Goal: Task Accomplishment & Management: Use online tool/utility

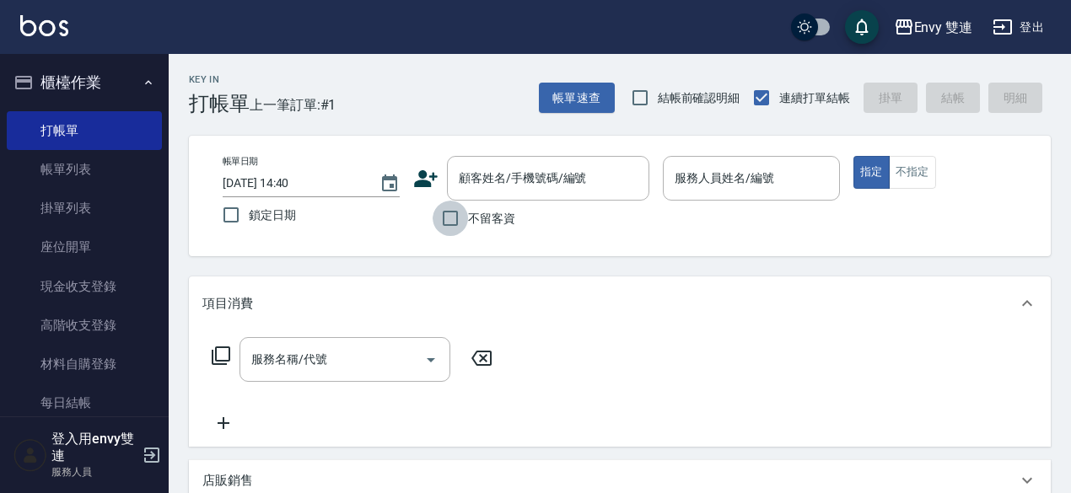
click at [457, 210] on input "不留客資" at bounding box center [450, 218] width 35 height 35
checkbox input "true"
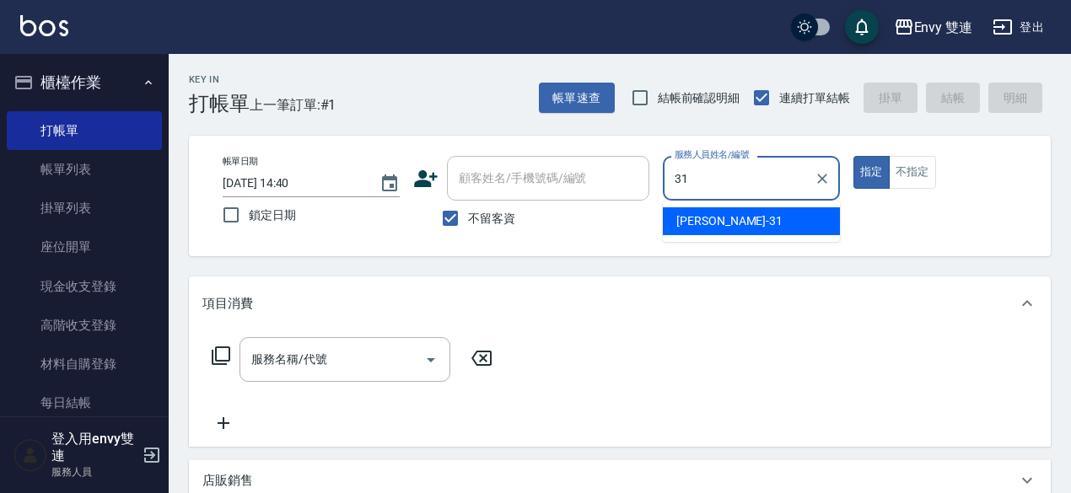
type input "Lina-31"
type button "true"
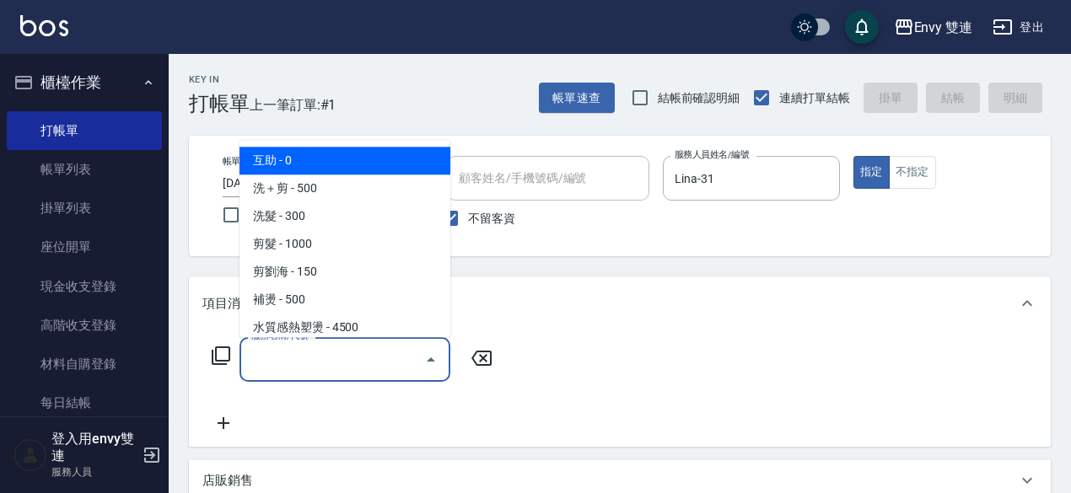
click at [380, 366] on input "服務名稱/代號" at bounding box center [332, 360] width 170 height 30
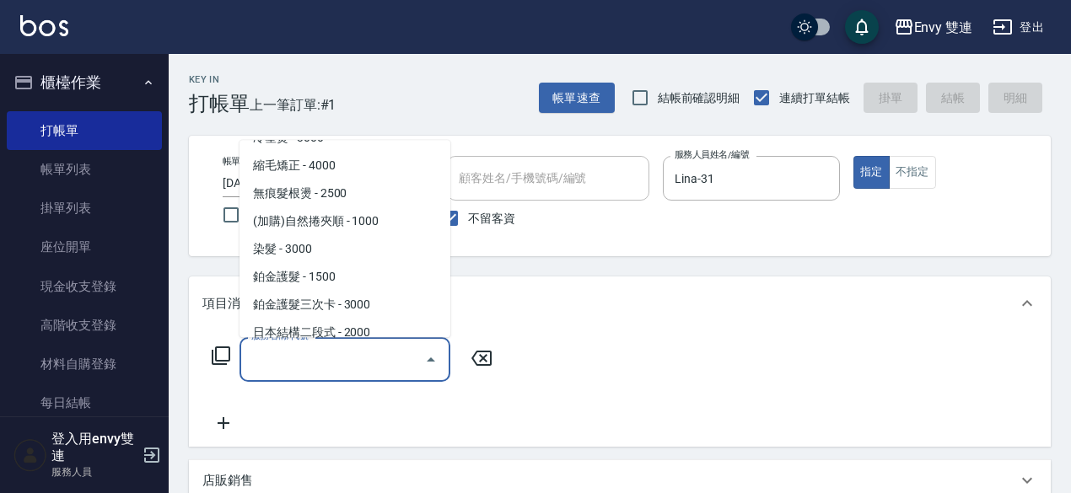
scroll to position [219, 0]
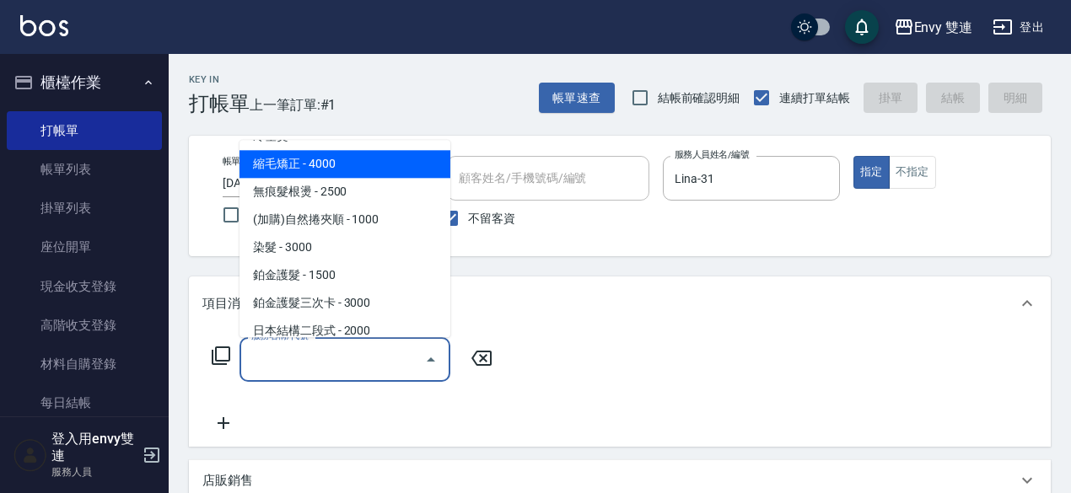
click at [368, 169] on span "縮毛矯正 - 4000" at bounding box center [344, 164] width 211 height 28
type input "縮毛矯正 (304)"
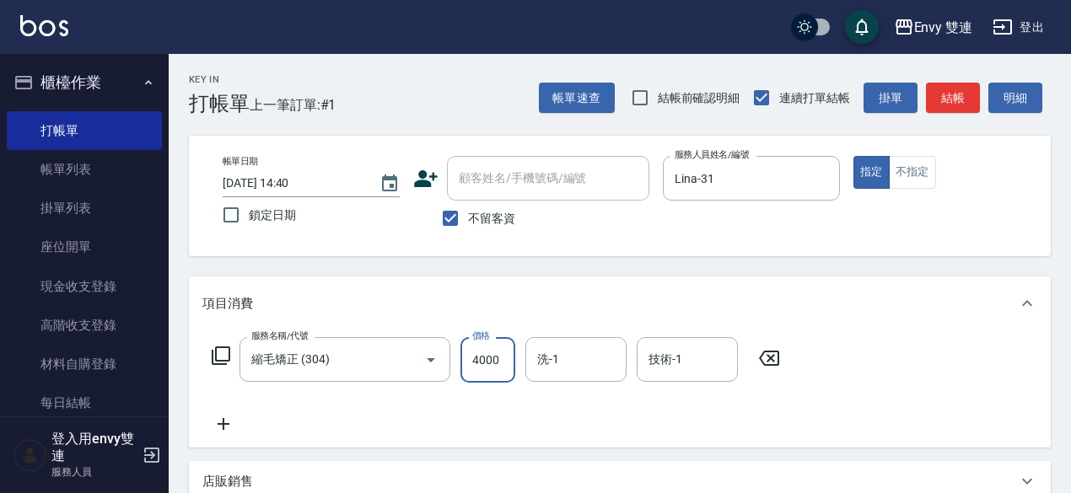
click at [485, 365] on input "4000" at bounding box center [487, 360] width 55 height 46
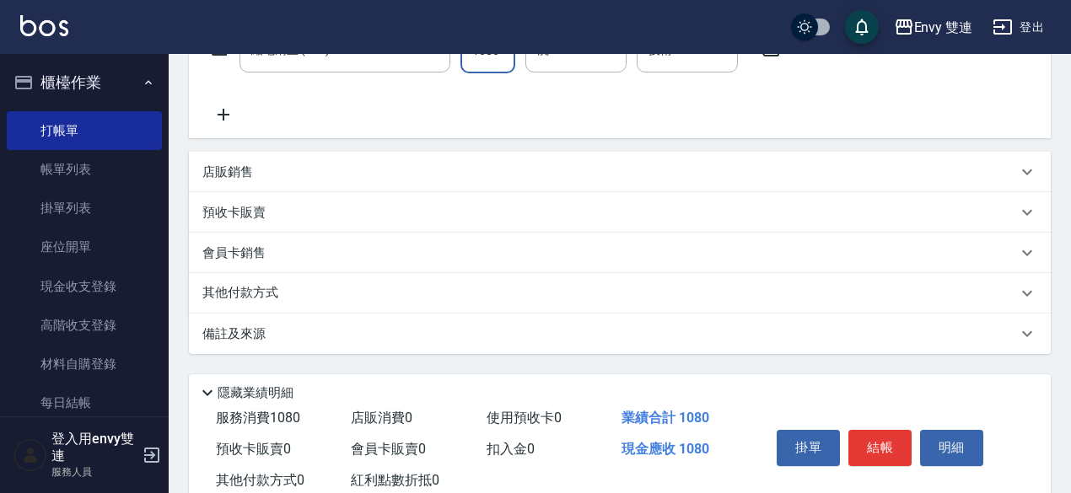
scroll to position [359, 0]
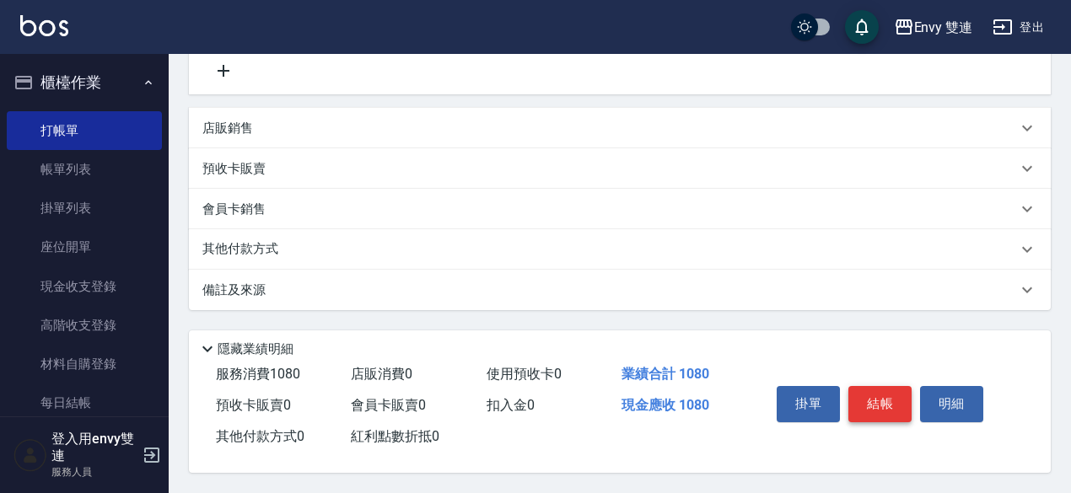
type input "1080"
click at [880, 401] on button "結帳" at bounding box center [879, 403] width 63 height 35
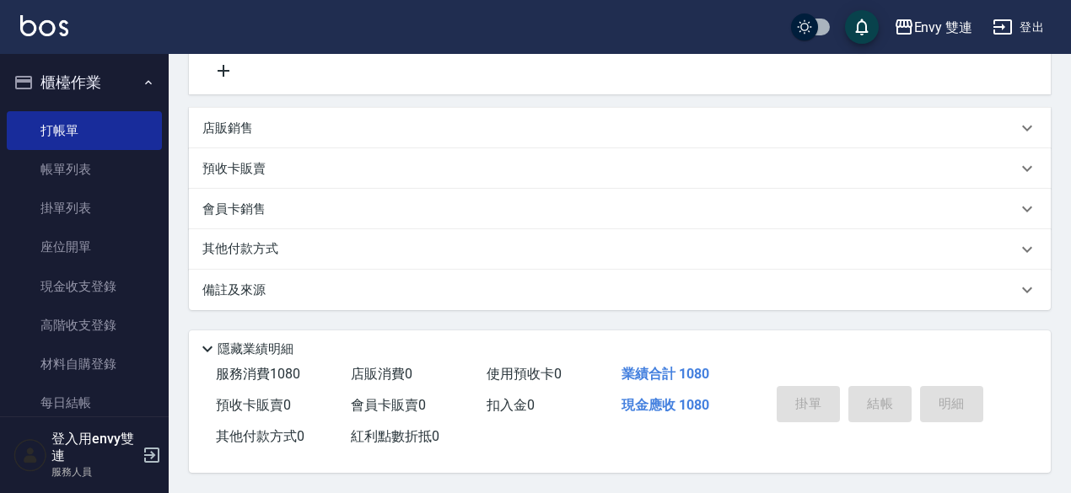
type input "[DATE] 15:13"
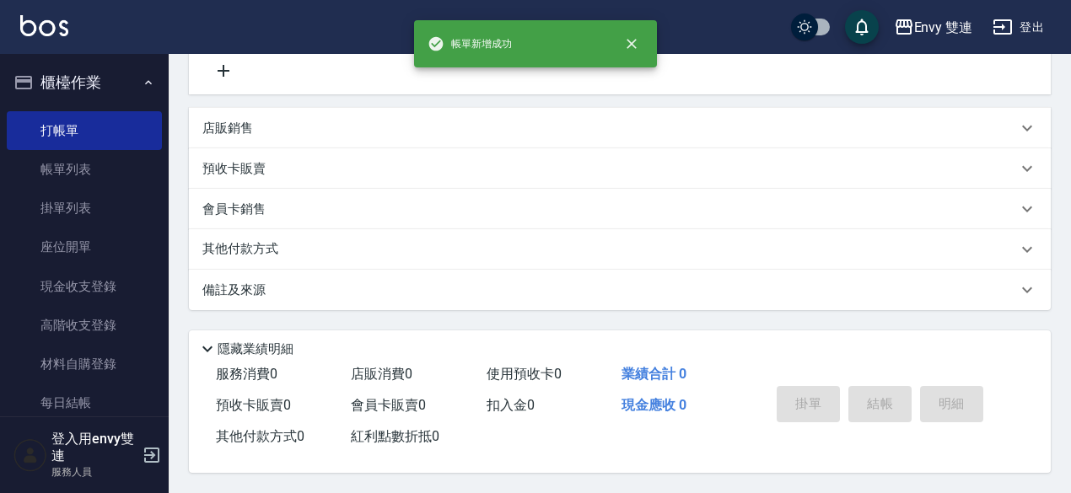
scroll to position [0, 0]
